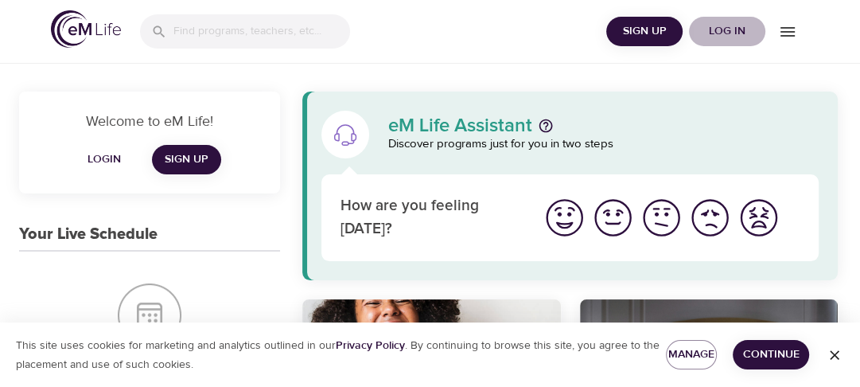
click at [724, 31] on span "Log in" at bounding box center [728, 31] width 64 height 20
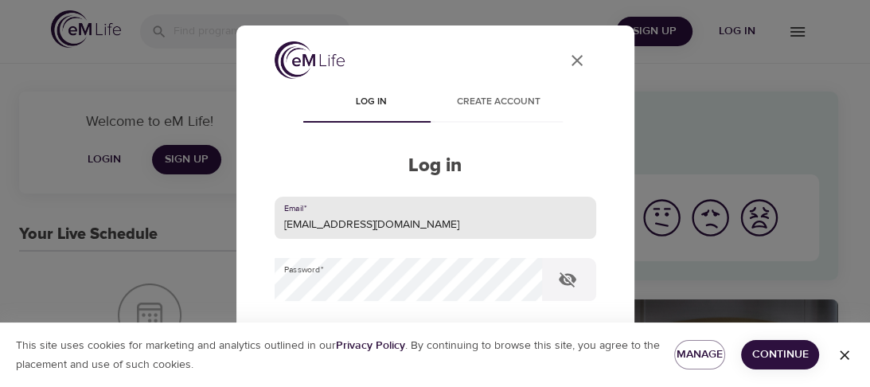
click at [371, 227] on input "pxhong@cvty.com" at bounding box center [436, 218] width 322 height 43
type input "pamhong@msn.com"
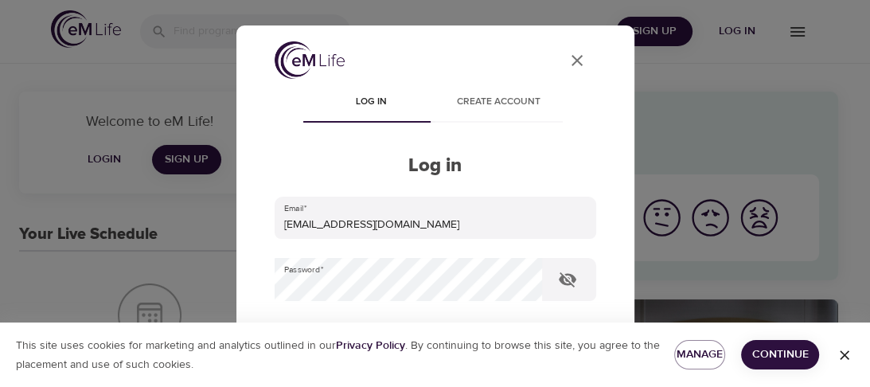
click at [844, 353] on icon "button" at bounding box center [845, 355] width 10 height 10
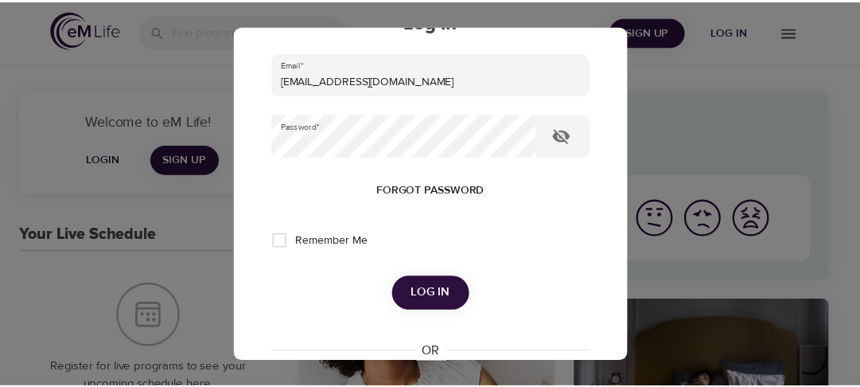
scroll to position [161, 0]
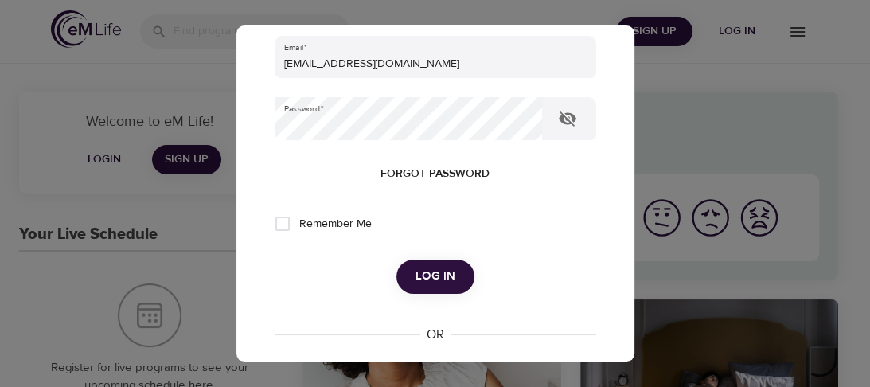
click at [283, 228] on input "Remember Me" at bounding box center [282, 223] width 33 height 33
checkbox input "true"
click at [431, 275] on span "Log in" at bounding box center [436, 276] width 40 height 21
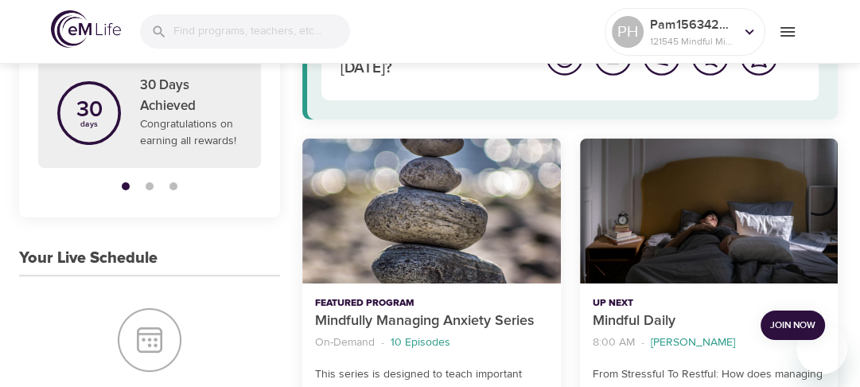
scroll to position [186, 0]
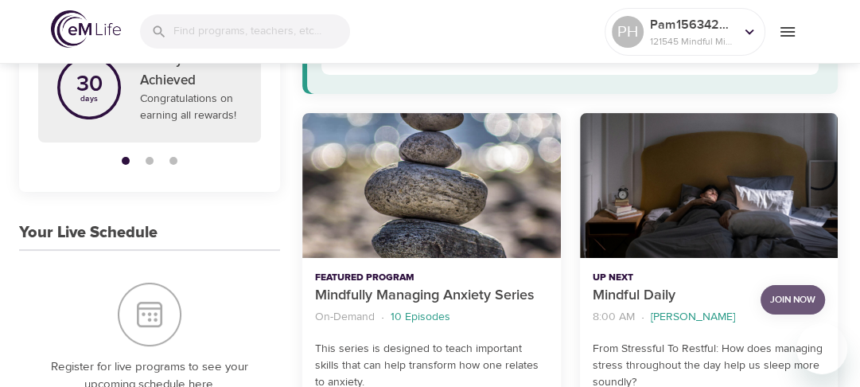
click at [785, 299] on span "Join Now" at bounding box center [793, 299] width 45 height 17
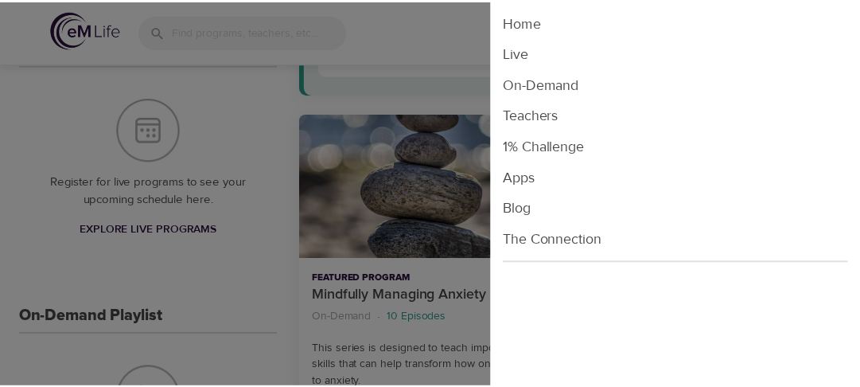
scroll to position [186, 0]
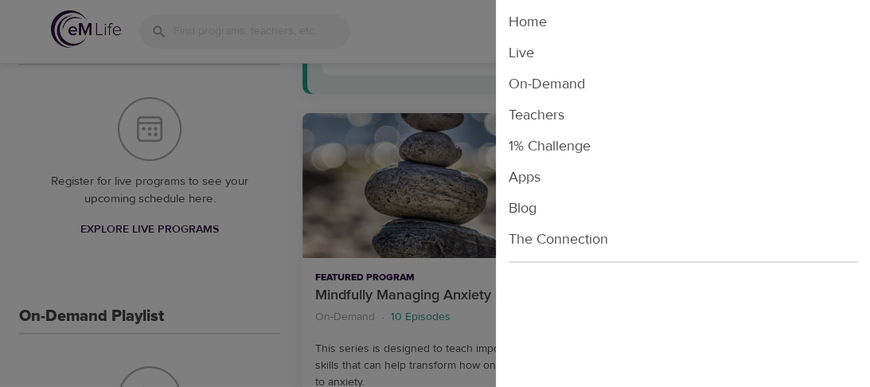
click at [519, 51] on li "Live" at bounding box center [683, 52] width 374 height 31
